Goal: Task Accomplishment & Management: Manage account settings

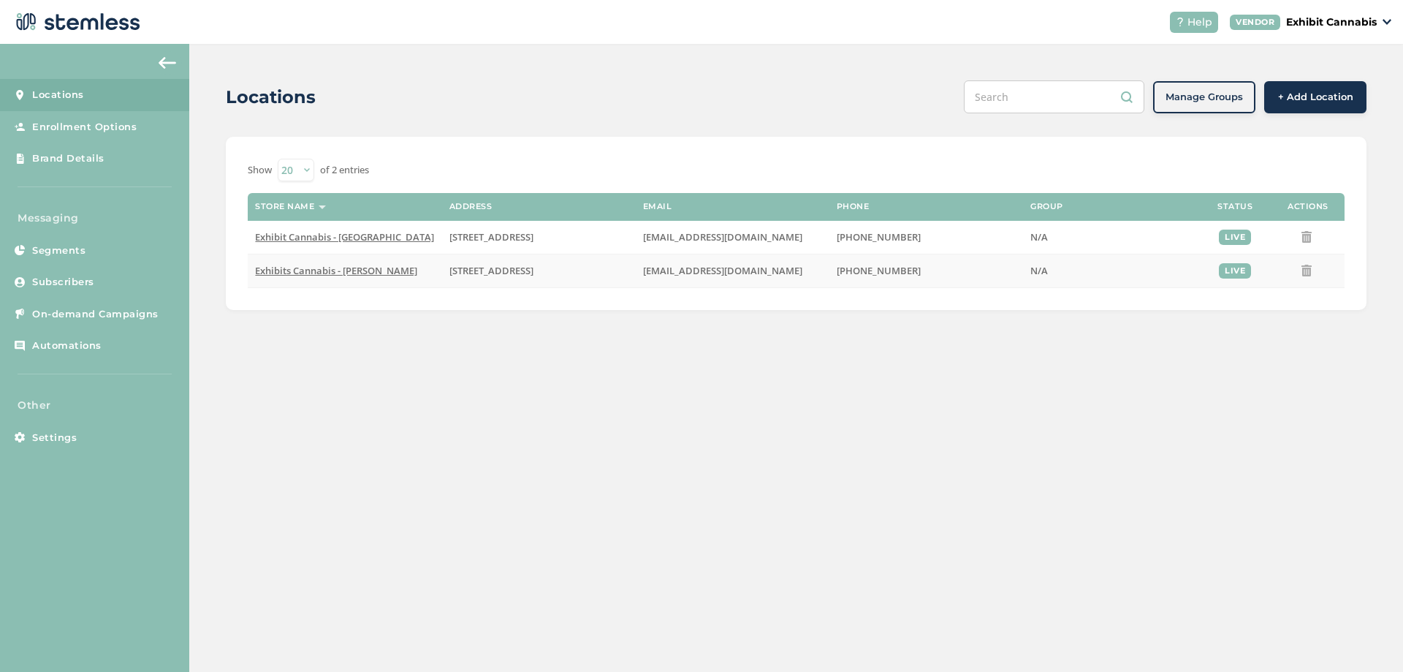
click at [308, 271] on span "Exhibits Cannabis - [PERSON_NAME]" at bounding box center [336, 270] width 162 height 13
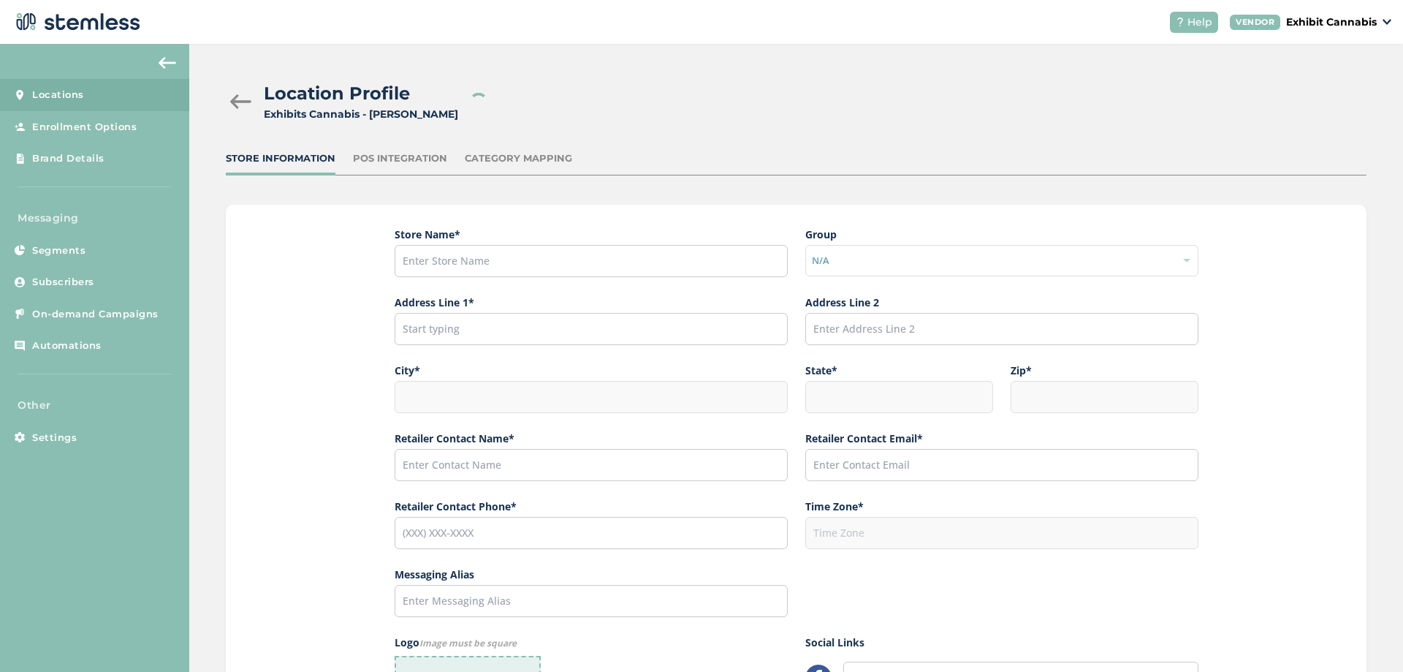
type input "Exhibits Cannabis - [PERSON_NAME]"
type input "[STREET_ADDRESS]"
type input "[PERSON_NAME]"
type input "MI"
type input "48509"
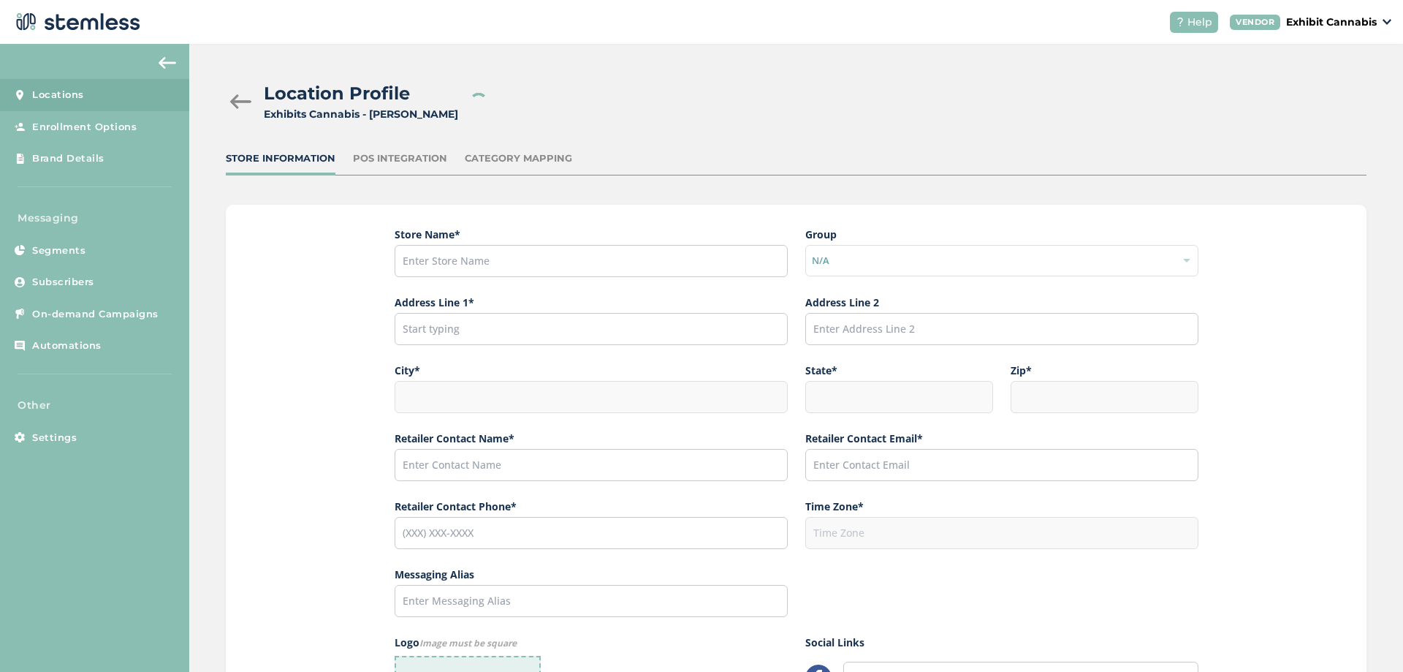
type input "[PERSON_NAME]"
type input "[EMAIL_ADDRESS][DOMAIN_NAME]"
type input "[PHONE_NUMBER]"
type input "America/[GEOGRAPHIC_DATA]"
type input "Exhibits"
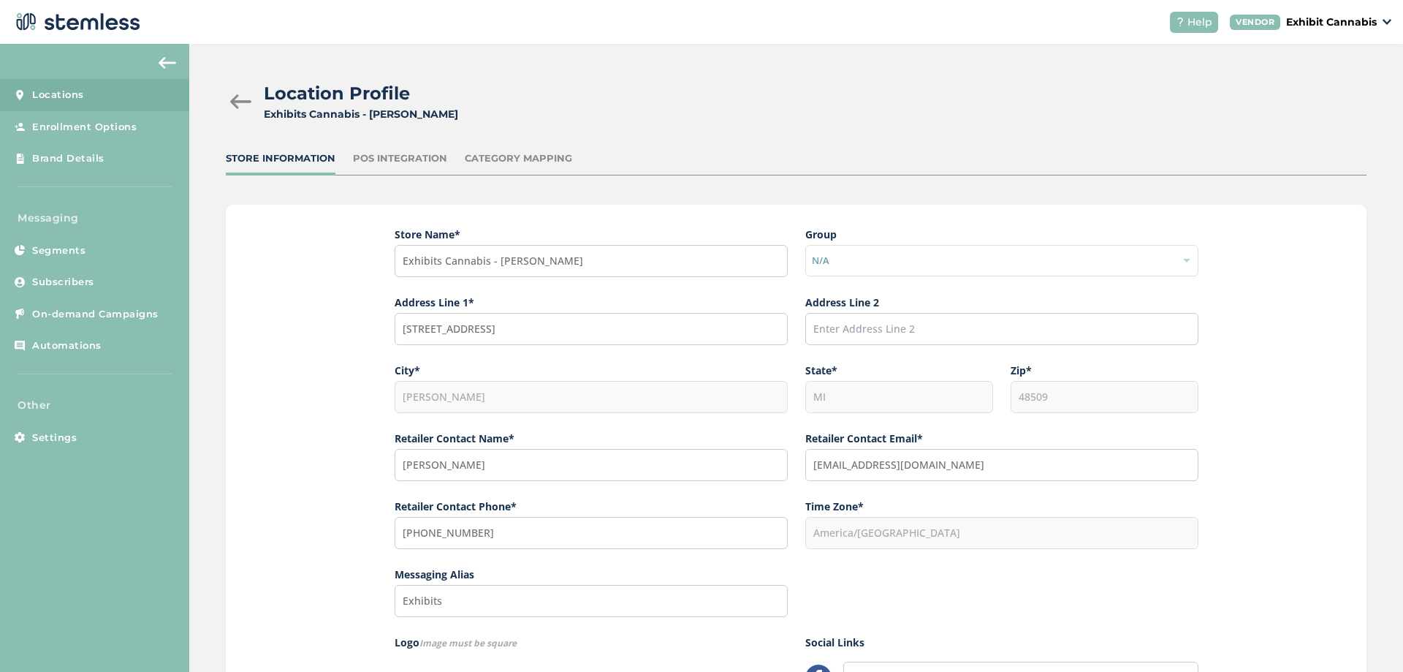
click at [235, 96] on div at bounding box center [240, 101] width 29 height 15
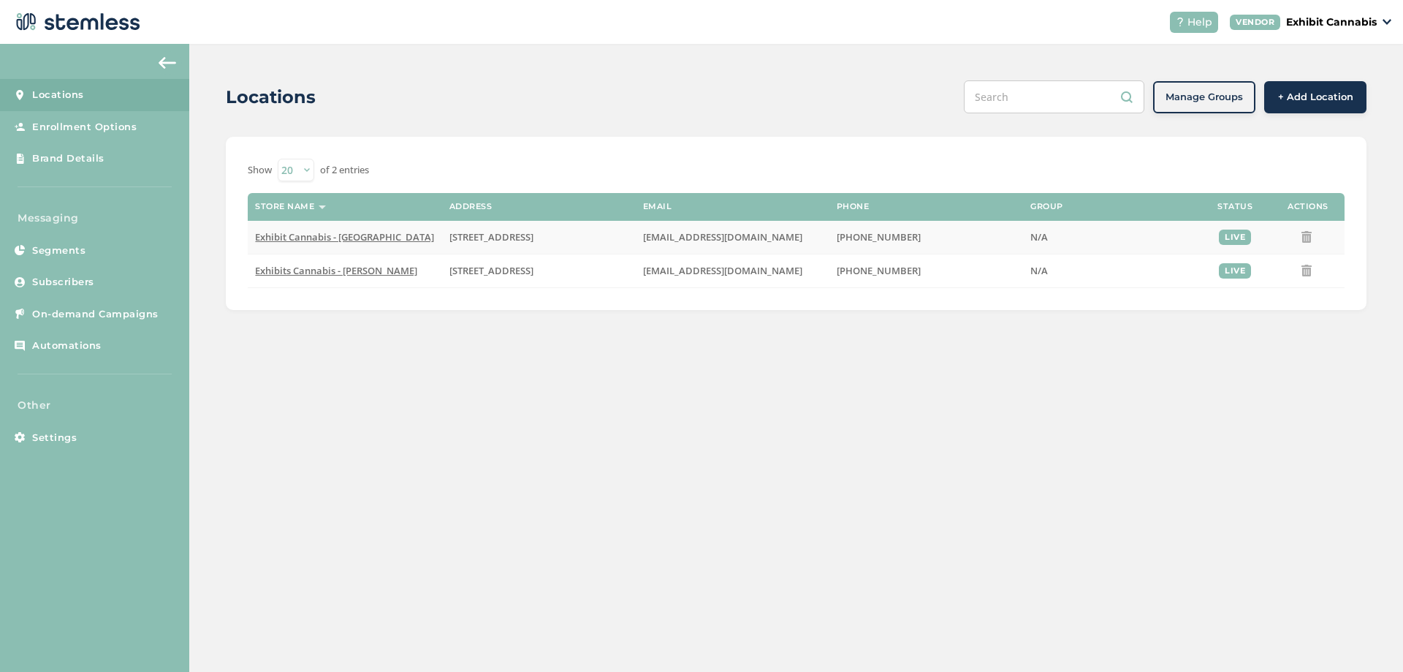
click at [308, 230] on td "Exhibit Cannabis - [GEOGRAPHIC_DATA]" at bounding box center [345, 238] width 194 height 34
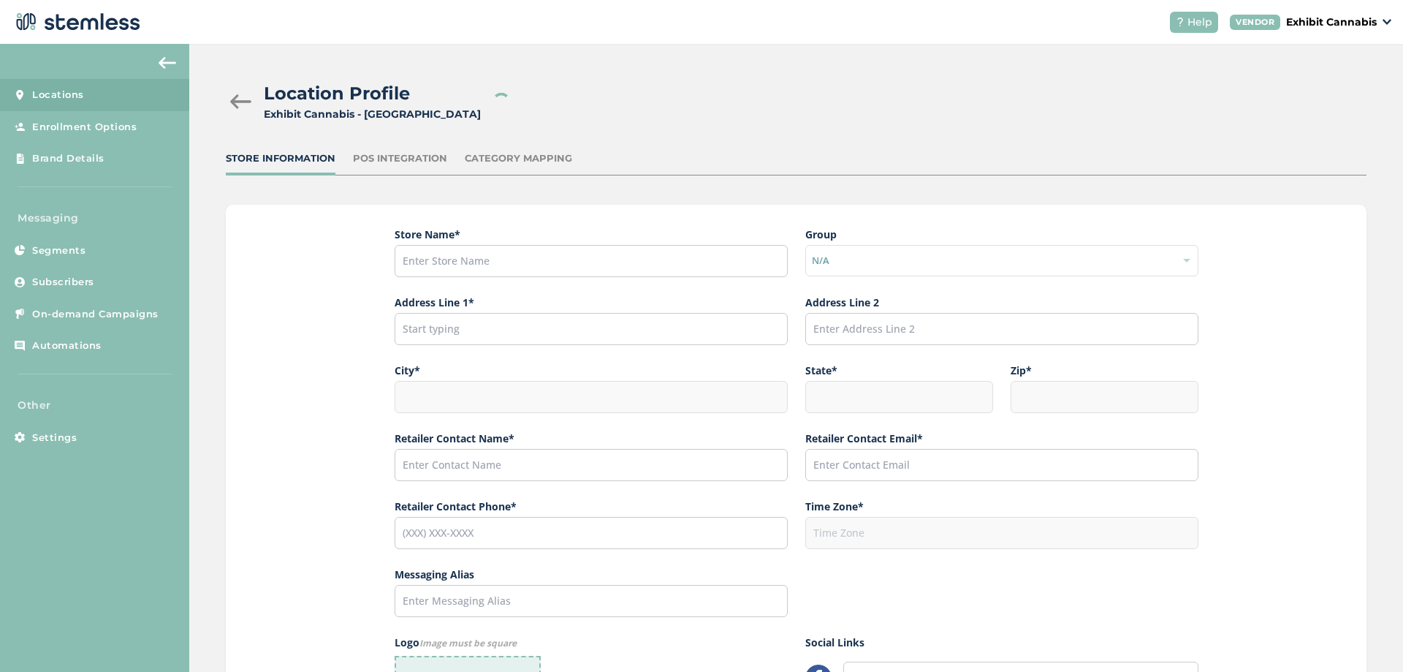
type input "Exhibit Cannabis - [GEOGRAPHIC_DATA]"
type input "[STREET_ADDRESS]"
type input "[GEOGRAPHIC_DATA]"
type input "MI"
type input "48060"
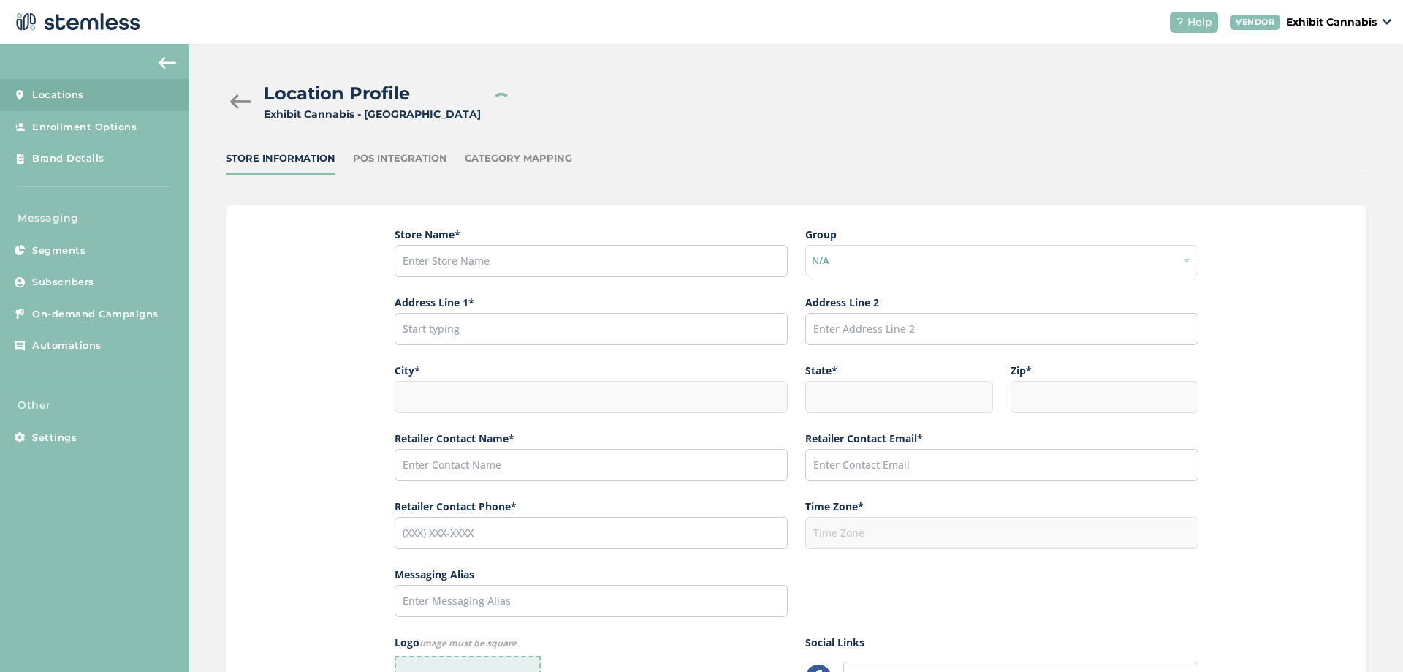
type input "[PERSON_NAME]"
type input "[EMAIL_ADDRESS][DOMAIN_NAME]"
type input "[PHONE_NUMBER]"
type input "America/[GEOGRAPHIC_DATA]"
type input "Exhibit"
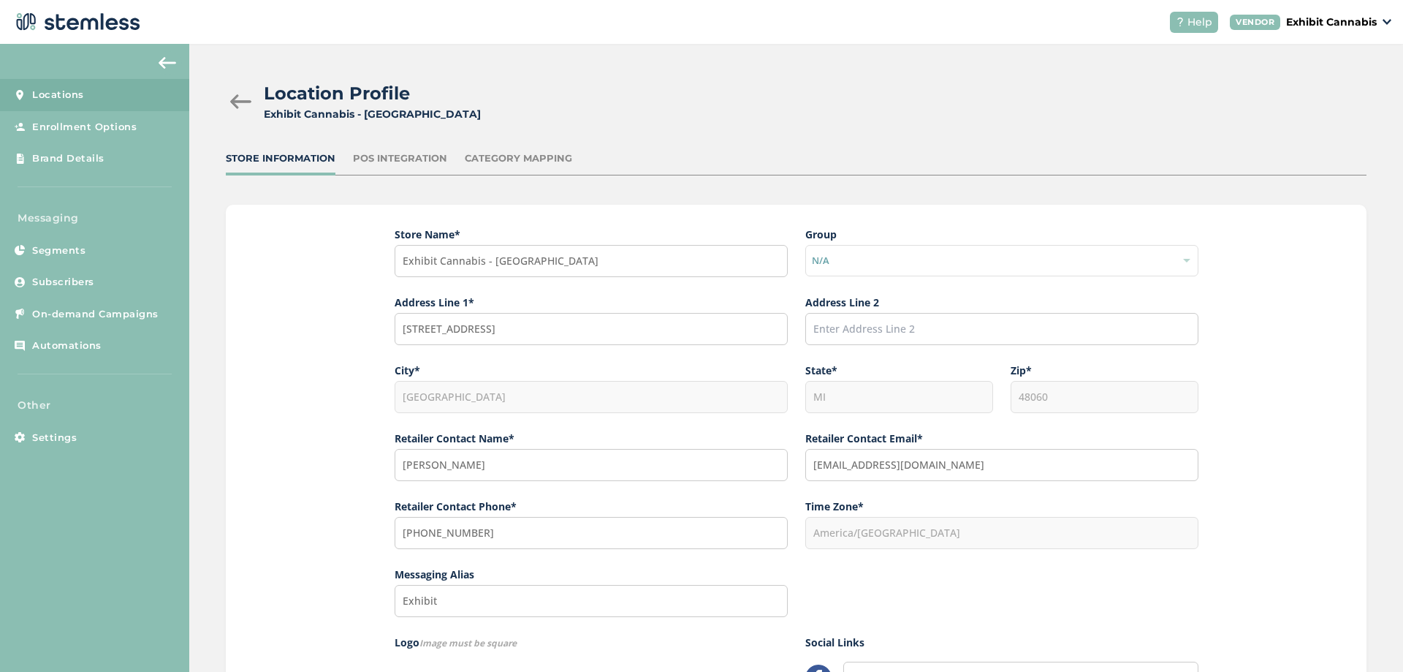
click at [1321, 27] on p "Exhibit Cannabis" at bounding box center [1332, 22] width 91 height 15
click at [1006, 62] on div "Location Profile Exhibit Cannabis - [GEOGRAPHIC_DATA] Store Information POS Int…" at bounding box center [796, 513] width 1214 height 939
click at [241, 101] on div at bounding box center [240, 101] width 29 height 15
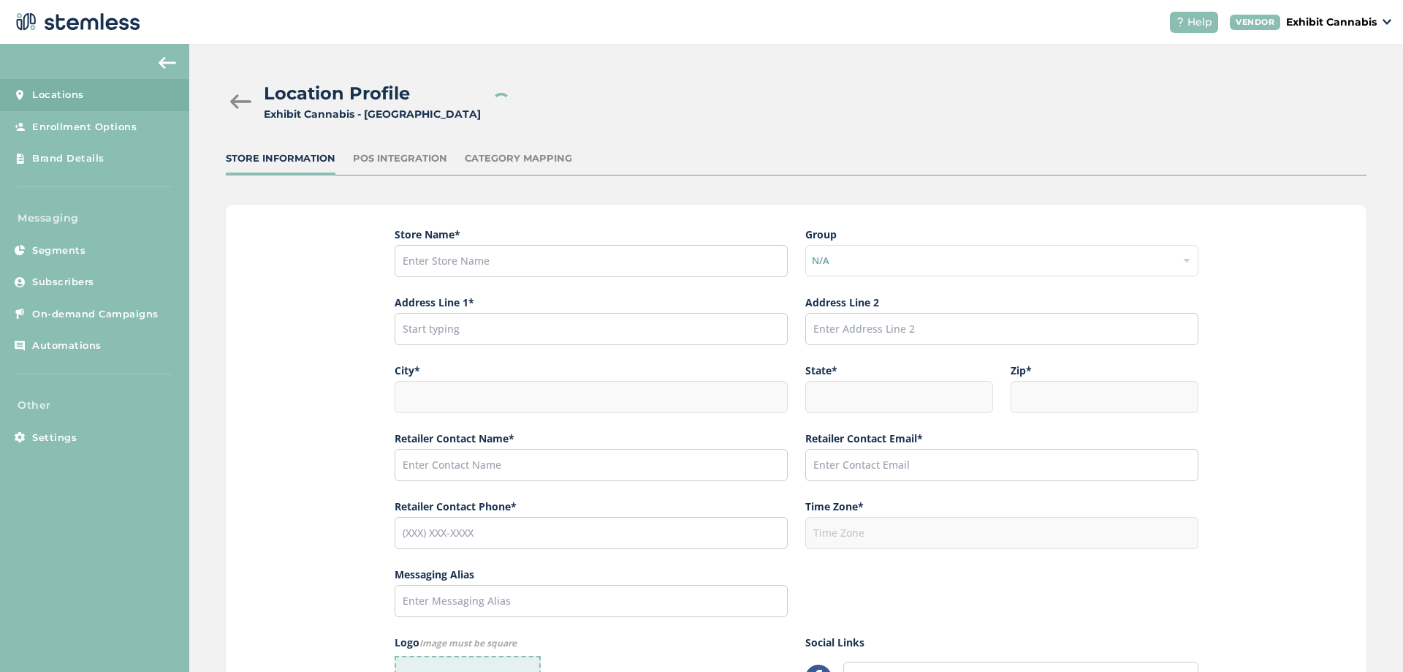
type input "Exhibit Cannabis - [GEOGRAPHIC_DATA]"
type input "[STREET_ADDRESS]"
type input "[GEOGRAPHIC_DATA]"
type input "MI"
type input "48060"
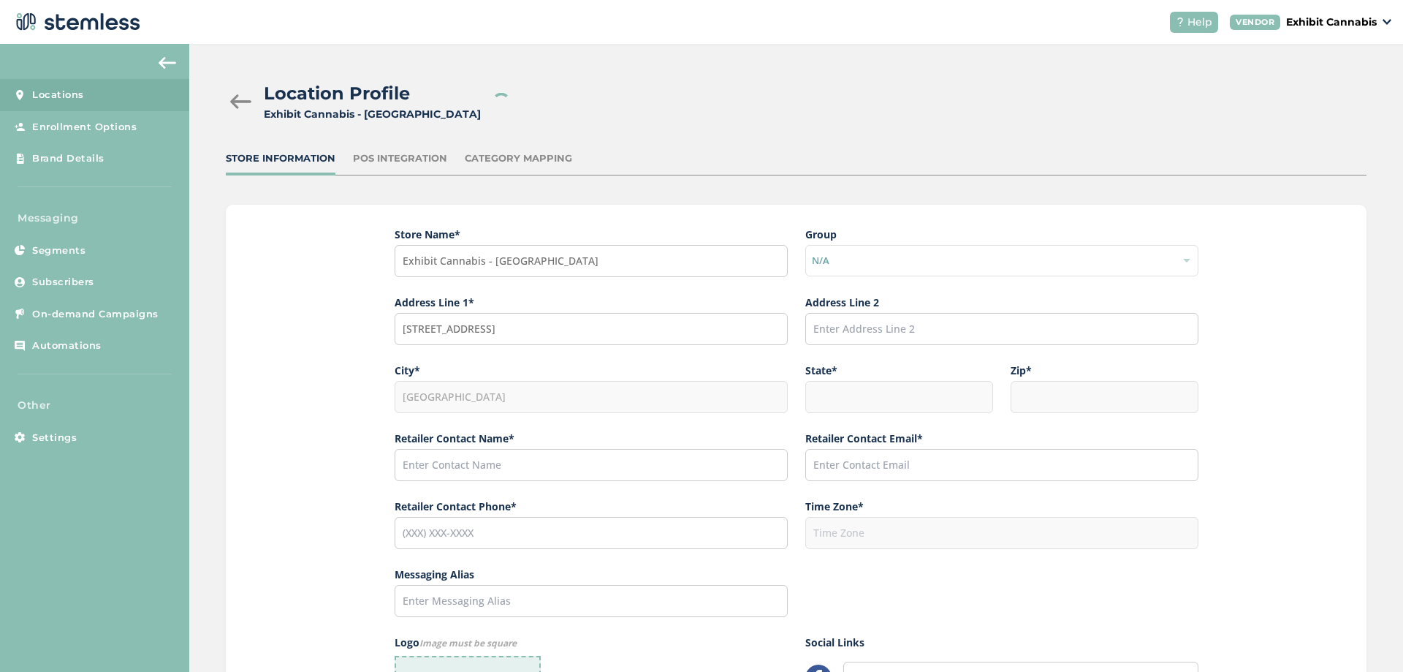
type input "[PERSON_NAME]"
type input "[EMAIL_ADDRESS][DOMAIN_NAME]"
type input "[PHONE_NUMBER]"
type input "America/[GEOGRAPHIC_DATA]"
type input "Exhibit"
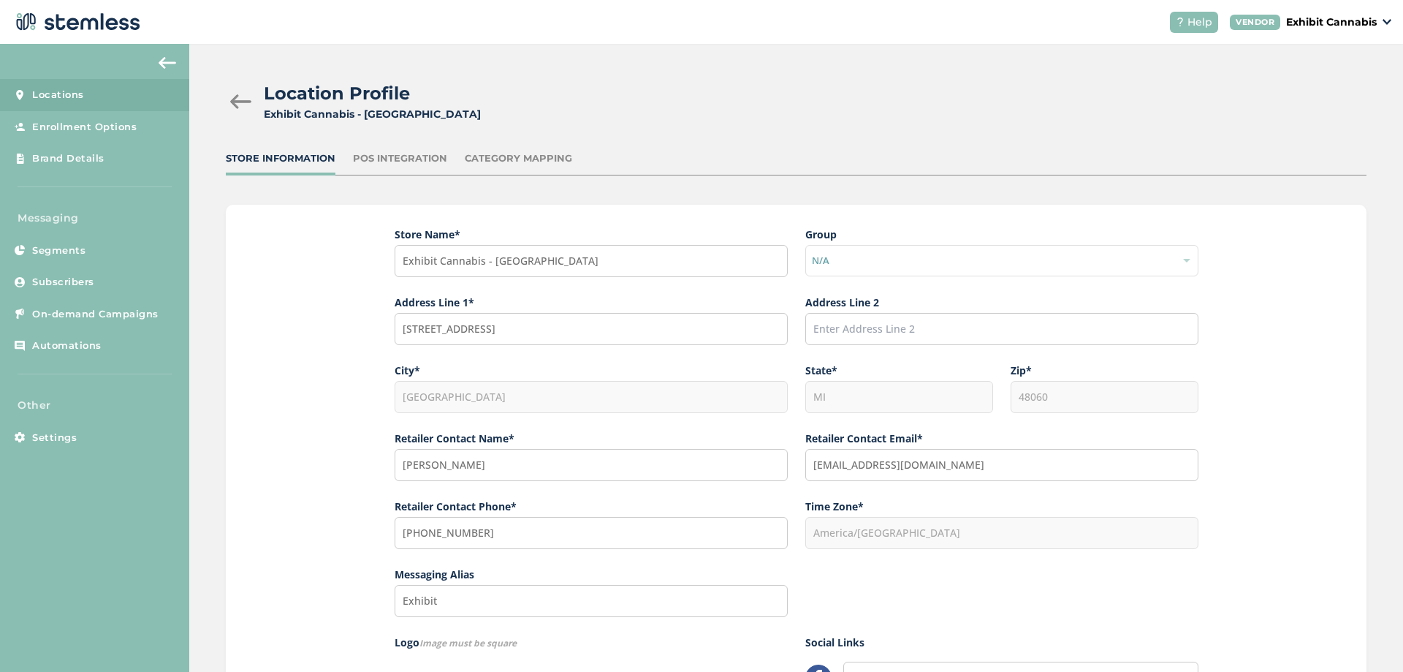
click at [345, 313] on div "Store Name * Exhibit Cannabis - Port Huron Group N/A Address Line [GEOGRAPHIC_D…" at bounding box center [796, 548] width 1141 height 686
click at [344, 406] on div "Store Name * Exhibit Cannabis - Port Huron Group N/A Address Line [GEOGRAPHIC_D…" at bounding box center [796, 548] width 1141 height 686
click at [260, 314] on div "Store Name * Exhibit Cannabis - Port Huron Group N/A Address Line [GEOGRAPHIC_D…" at bounding box center [796, 548] width 1141 height 686
click at [238, 375] on div "Store Name * Exhibit Cannabis - Port Huron Group N/A Address Line [GEOGRAPHIC_D…" at bounding box center [796, 548] width 1141 height 686
click at [233, 357] on div "Store Name * Exhibit Cannabis - Port Huron Group N/A Address Line [GEOGRAPHIC_D…" at bounding box center [796, 548] width 1141 height 686
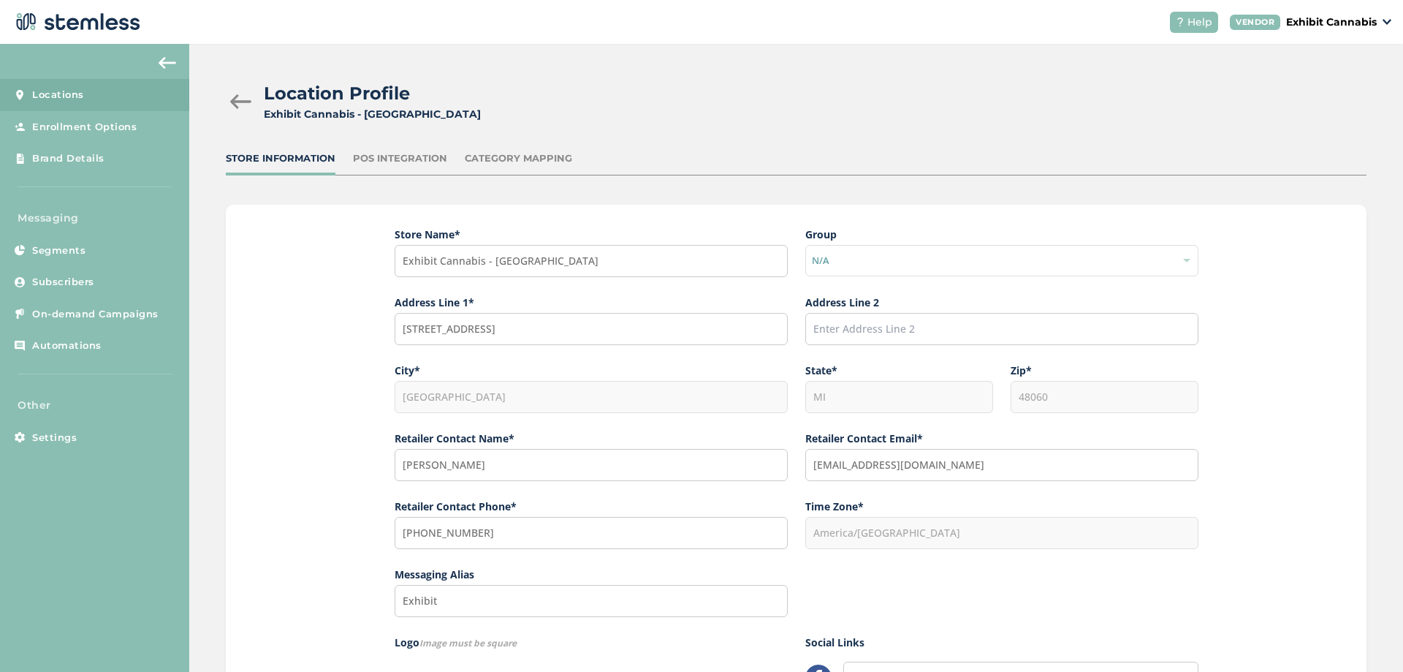
click at [292, 316] on div "Store Name * Exhibit Cannabis - Port Huron Group N/A Address Line [GEOGRAPHIC_D…" at bounding box center [796, 548] width 1141 height 686
click at [764, 107] on div "Location Profile Exhibit Cannabis - [GEOGRAPHIC_DATA]" at bounding box center [790, 101] width 1129 height 42
click at [1365, 28] on p "Exhibit Cannabis" at bounding box center [1332, 22] width 91 height 15
click at [1102, 73] on div "Location Profile Exhibit Cannabis - [GEOGRAPHIC_DATA] Store Information POS Int…" at bounding box center [796, 513] width 1214 height 939
click at [325, 264] on div "Store Name * Exhibit Cannabis - Port Huron Group N/A Address Line [GEOGRAPHIC_D…" at bounding box center [796, 548] width 1141 height 686
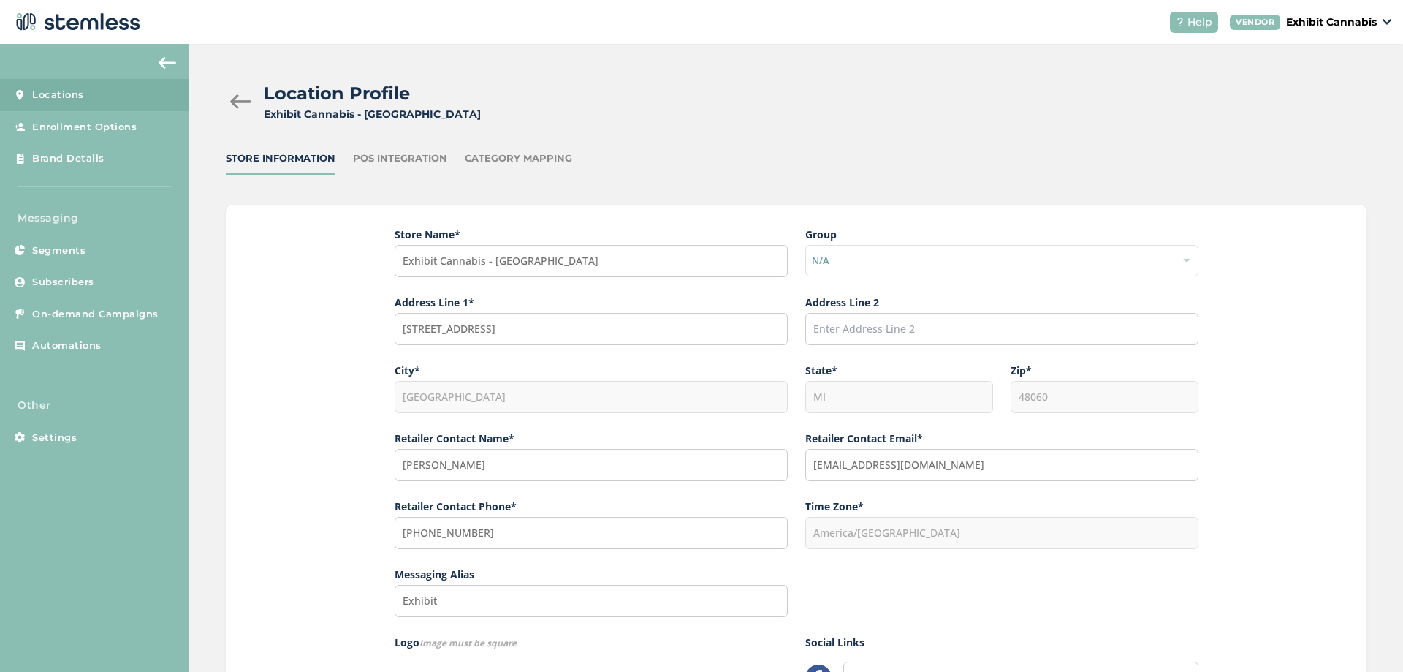
click at [1346, 23] on p "Exhibit Cannabis" at bounding box center [1332, 22] width 91 height 15
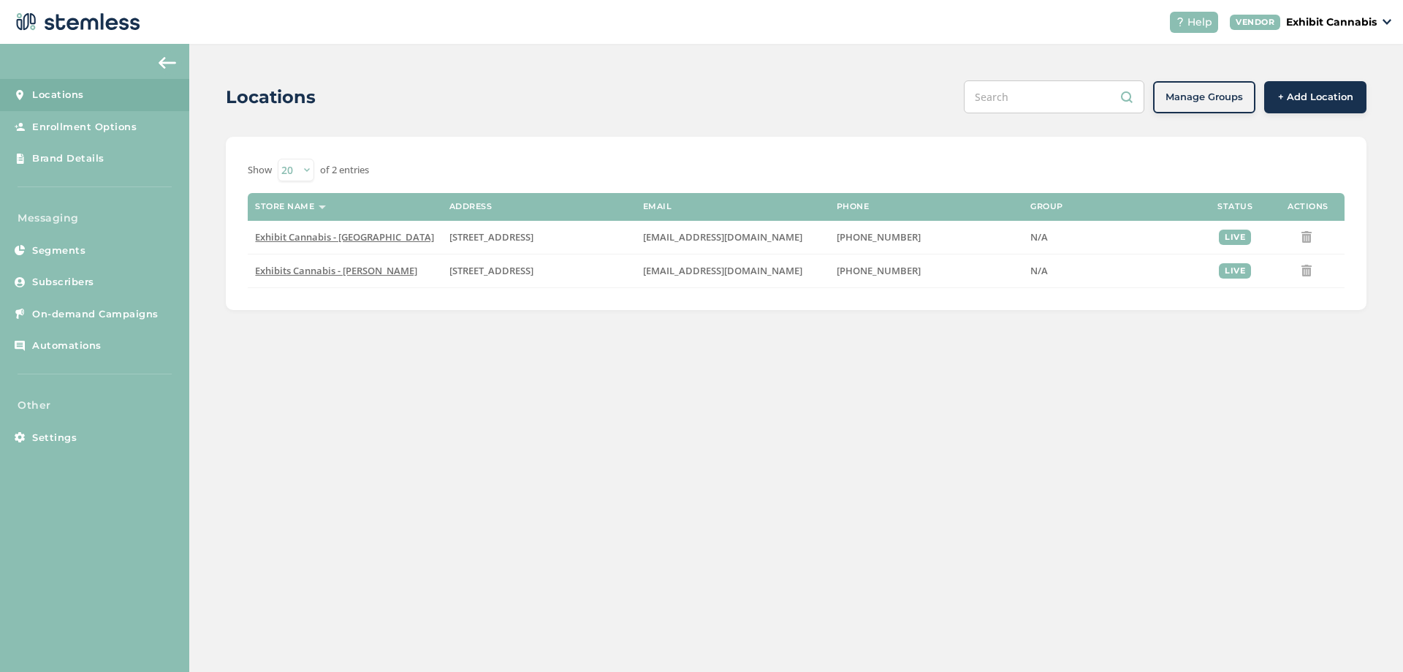
click at [1320, 23] on p "Exhibit Cannabis" at bounding box center [1332, 22] width 91 height 15
click at [1322, 106] on link "Logout" at bounding box center [1340, 105] width 72 height 15
